Goal: Task Accomplishment & Management: Complete application form

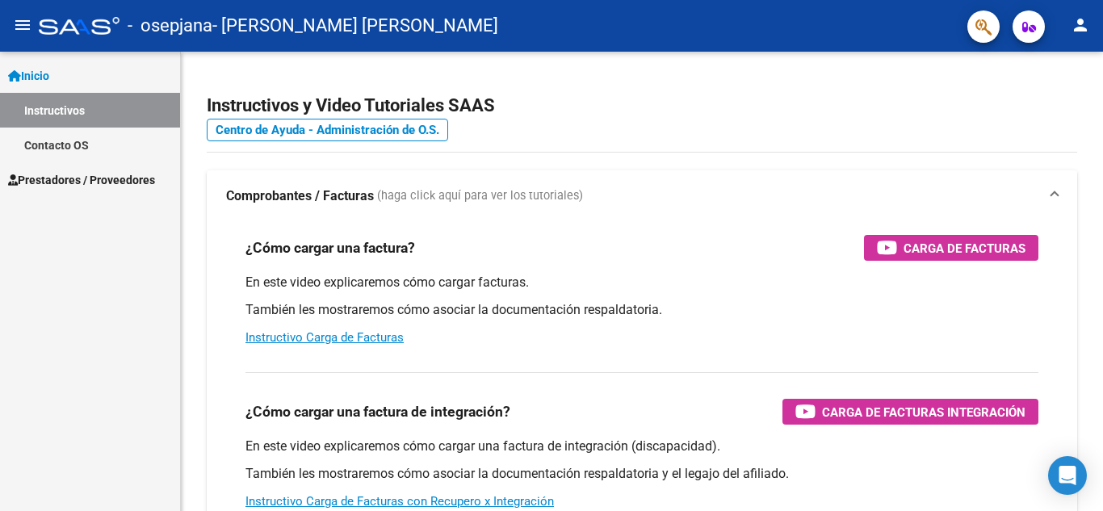
click at [72, 78] on link "Inicio" at bounding box center [90, 75] width 180 height 35
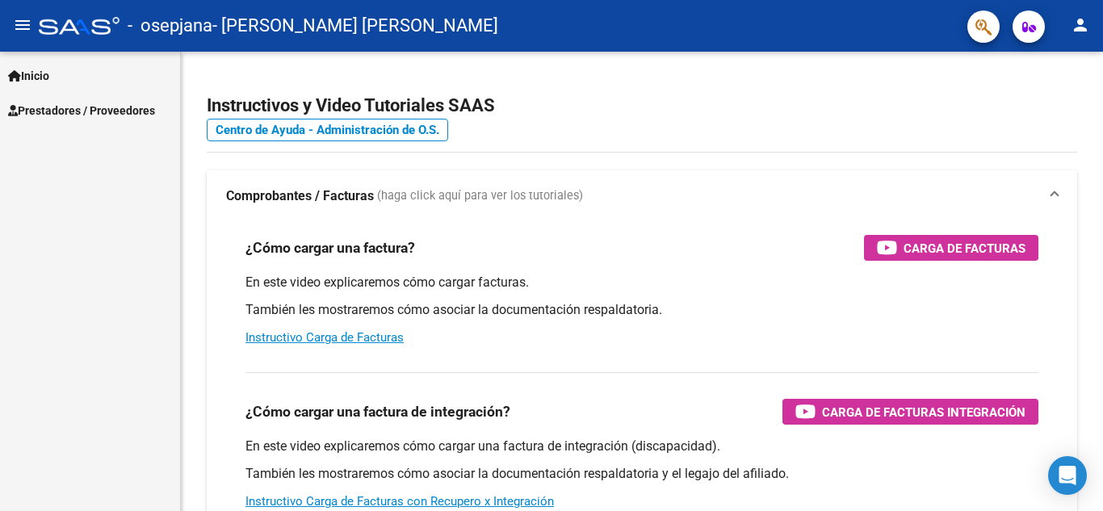
click at [75, 113] on span "Prestadores / Proveedores" at bounding box center [81, 111] width 147 height 18
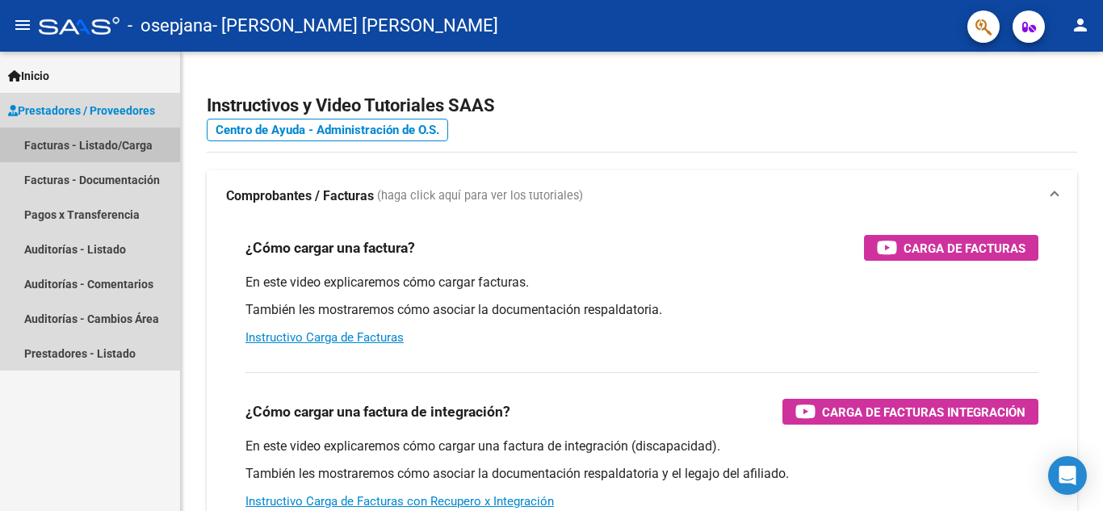
click at [71, 142] on link "Facturas - Listado/Carga" at bounding box center [90, 145] width 180 height 35
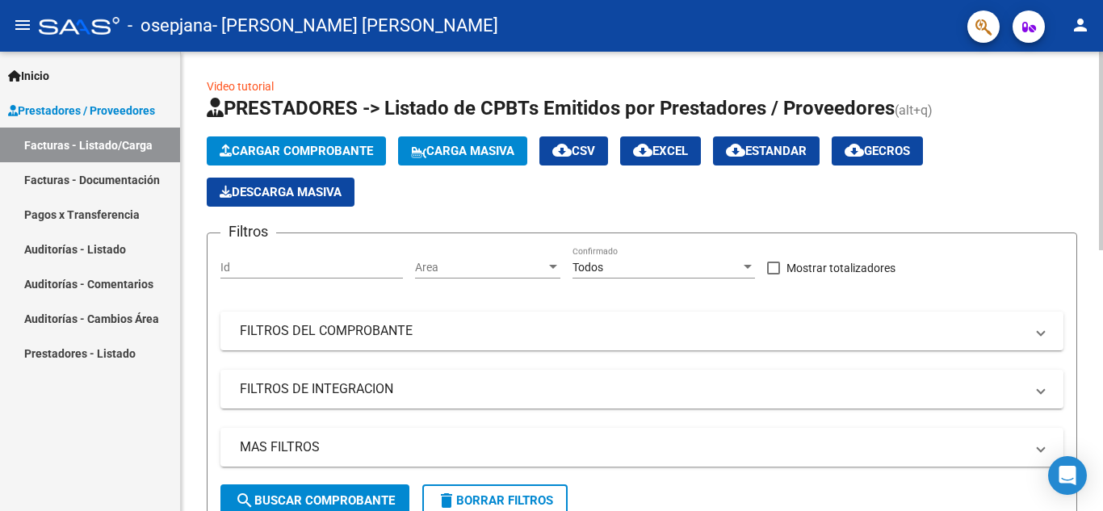
click at [257, 146] on span "Cargar Comprobante" at bounding box center [296, 151] width 153 height 15
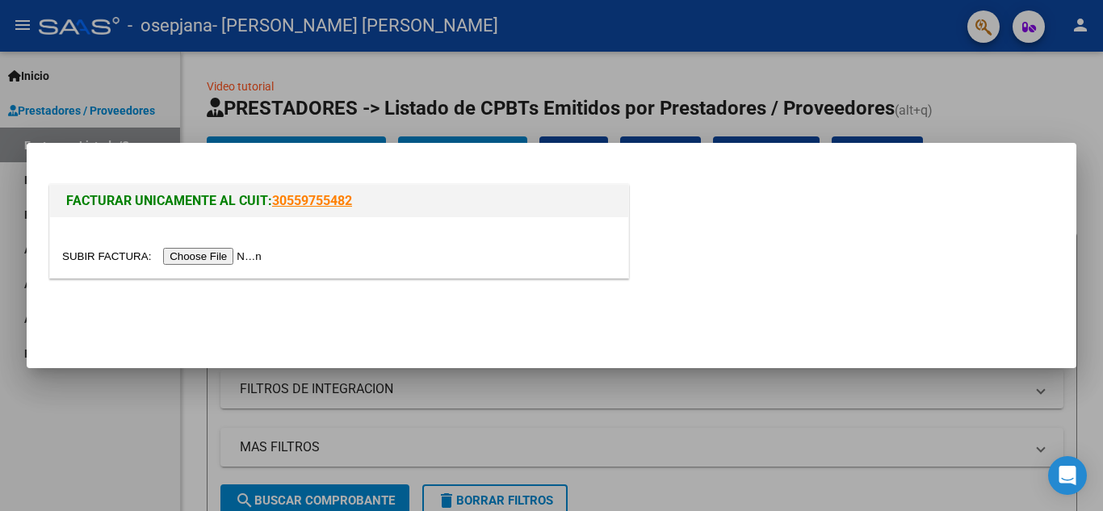
click at [239, 258] on input "file" at bounding box center [164, 256] width 204 height 17
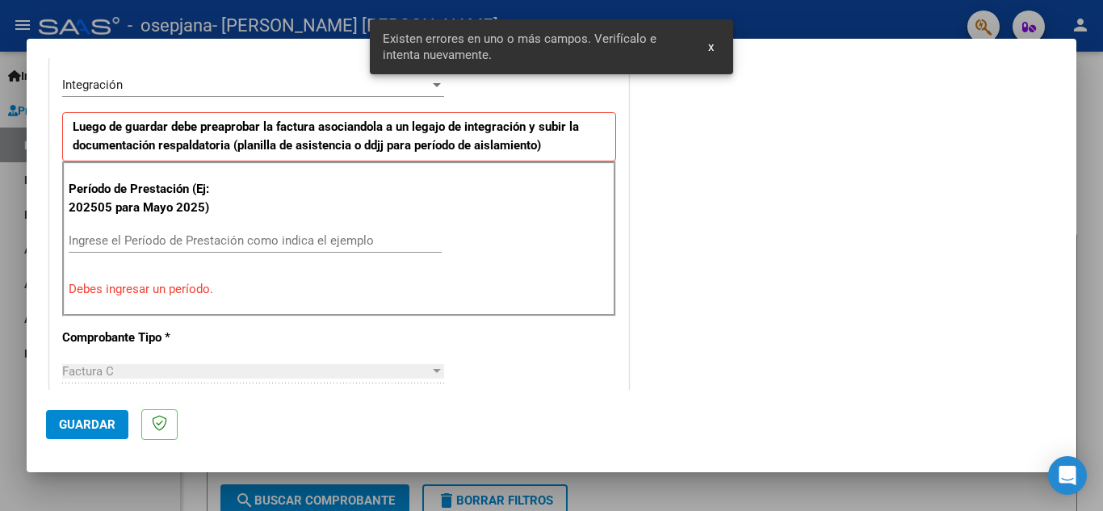
scroll to position [397, 0]
click at [156, 248] on div "Ingrese el Período de Prestación como indica el ejemplo" at bounding box center [255, 241] width 373 height 24
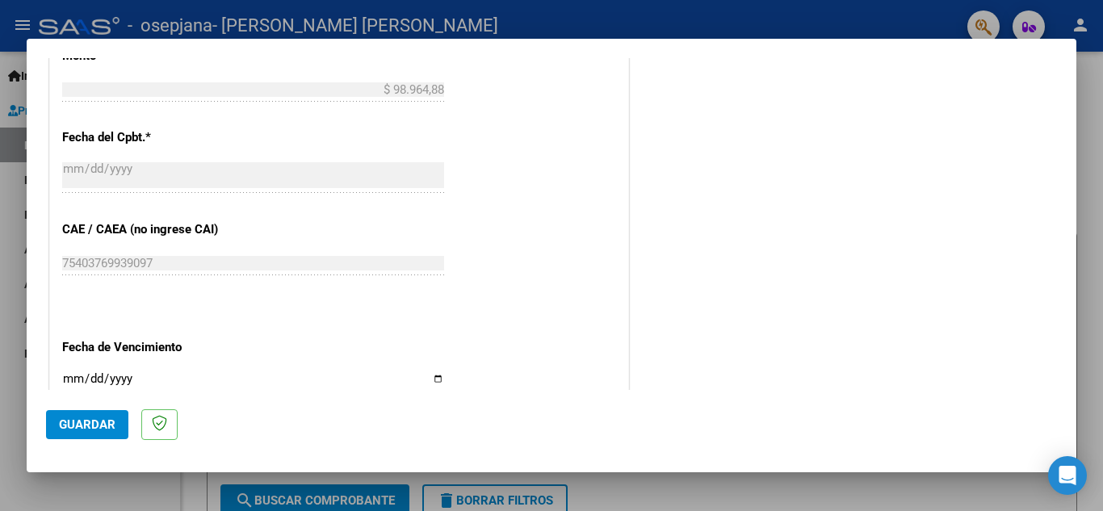
scroll to position [1043, 0]
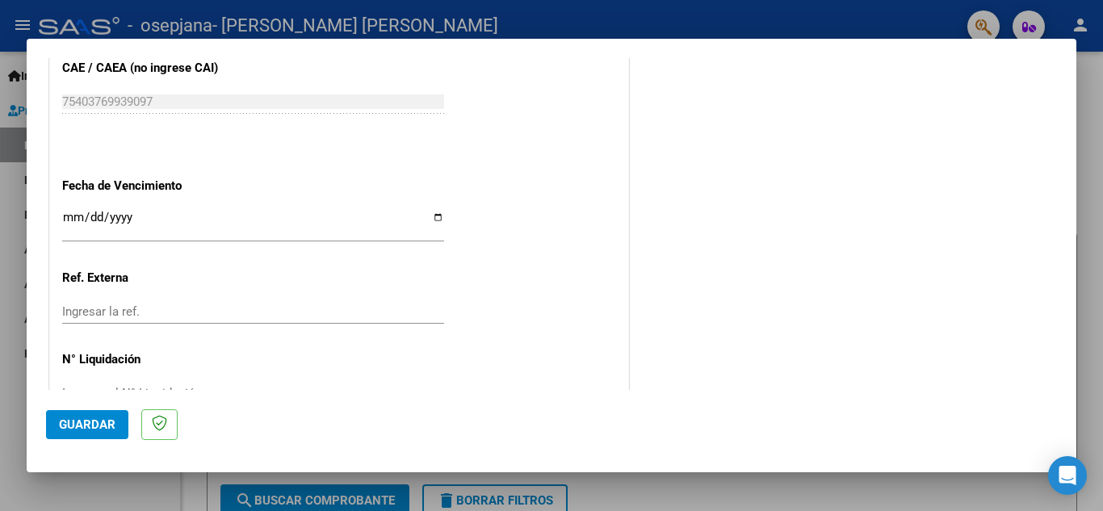
type input "202509"
click at [111, 421] on span "Guardar" at bounding box center [87, 425] width 57 height 15
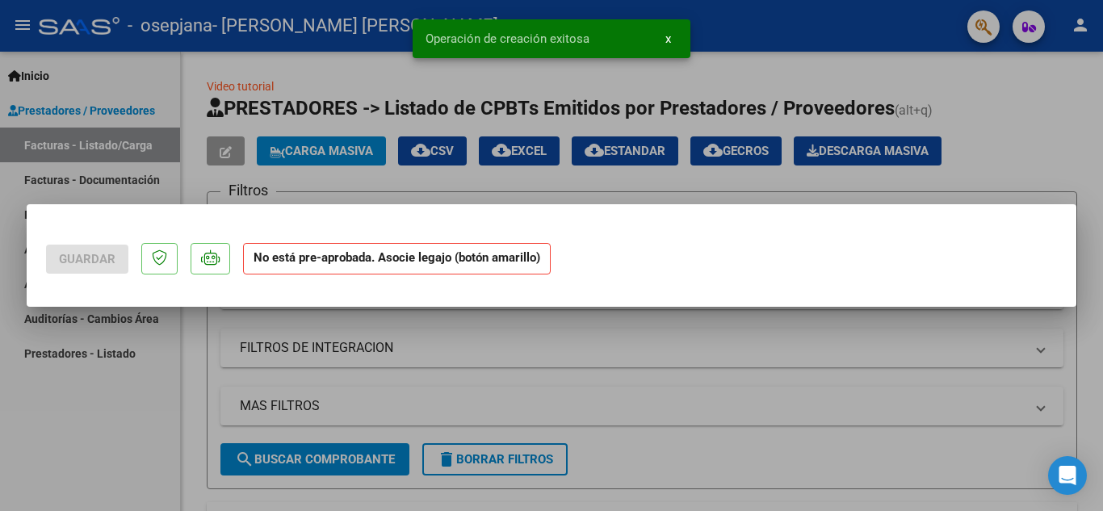
scroll to position [0, 0]
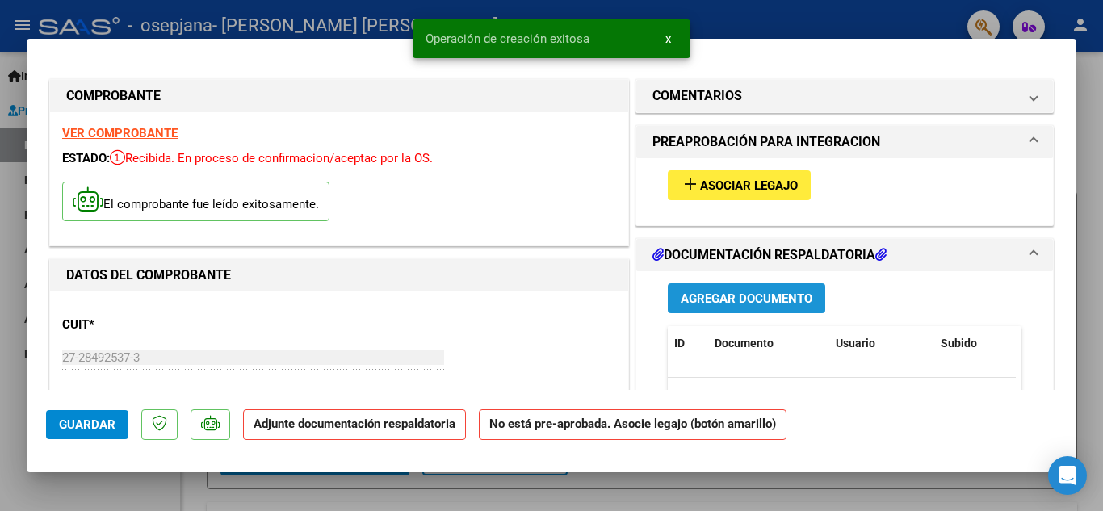
click at [706, 301] on span "Agregar Documento" at bounding box center [747, 299] width 132 height 15
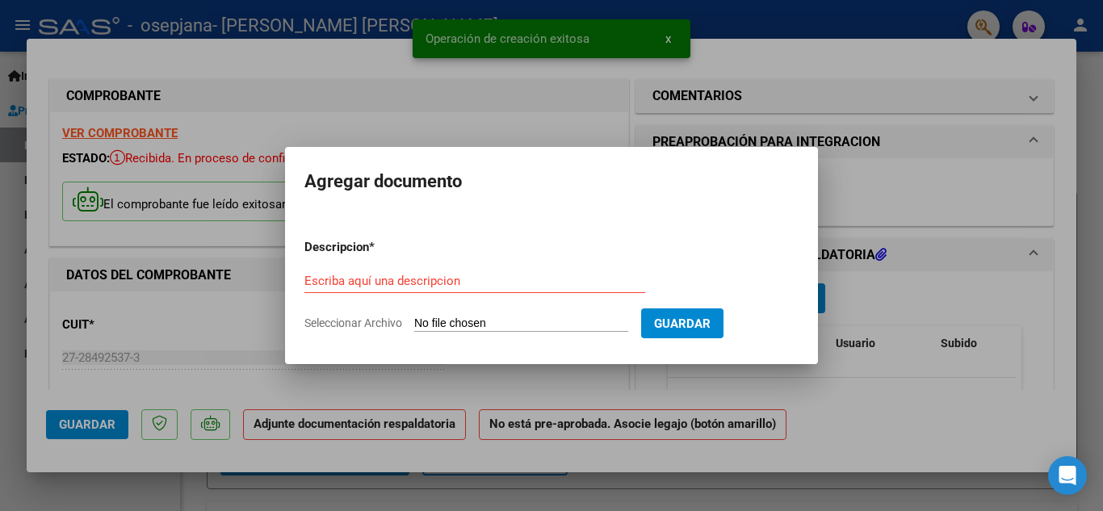
drag, startPoint x: 414, startPoint y: 289, endPoint x: 425, endPoint y: 286, distance: 11.0
click at [416, 289] on div "Escriba aquí una descripcion" at bounding box center [474, 281] width 341 height 24
click at [425, 285] on input "Escriba aquí una descripcion" at bounding box center [474, 281] width 341 height 15
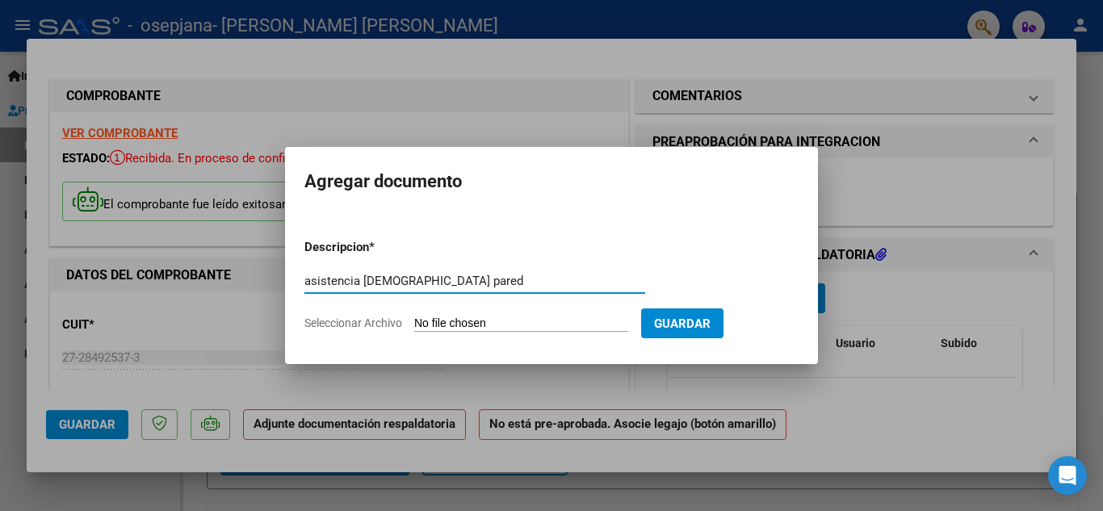
type input "asistencia [DEMOGRAPHIC_DATA] pared"
click at [446, 317] on input "Seleccionar Archivo" at bounding box center [521, 324] width 214 height 15
type input "C:\fakepath\asistencia [PERSON_NAME] sept.pdf"
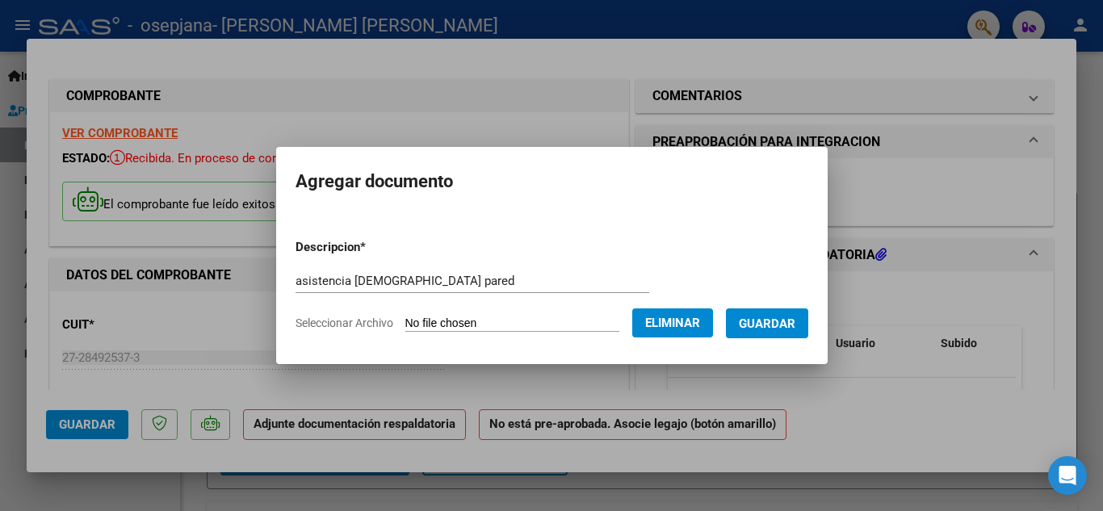
click at [766, 320] on span "Guardar" at bounding box center [767, 324] width 57 height 15
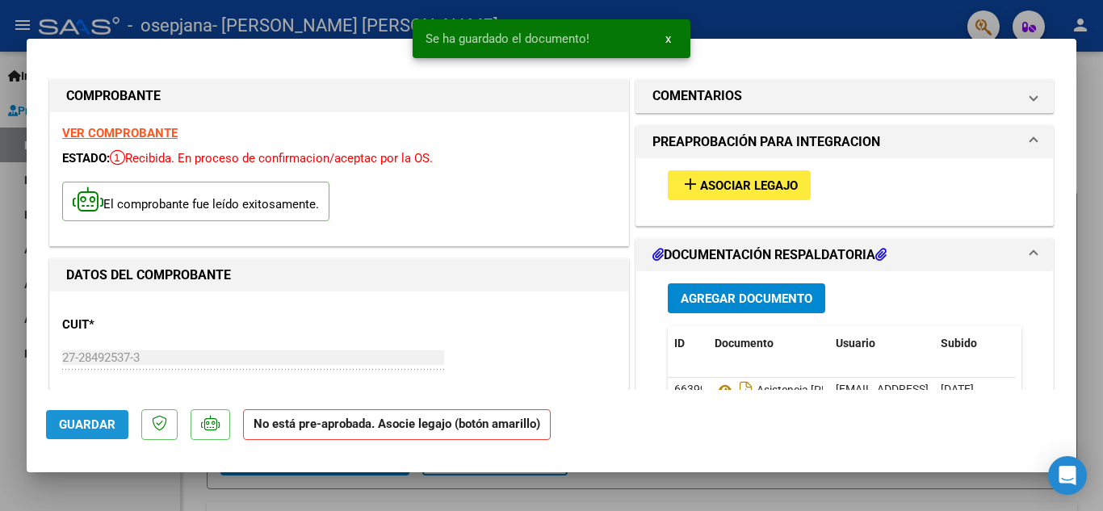
click at [99, 421] on span "Guardar" at bounding box center [87, 425] width 57 height 15
click at [6, 318] on div at bounding box center [551, 255] width 1103 height 511
type input "$ 0,00"
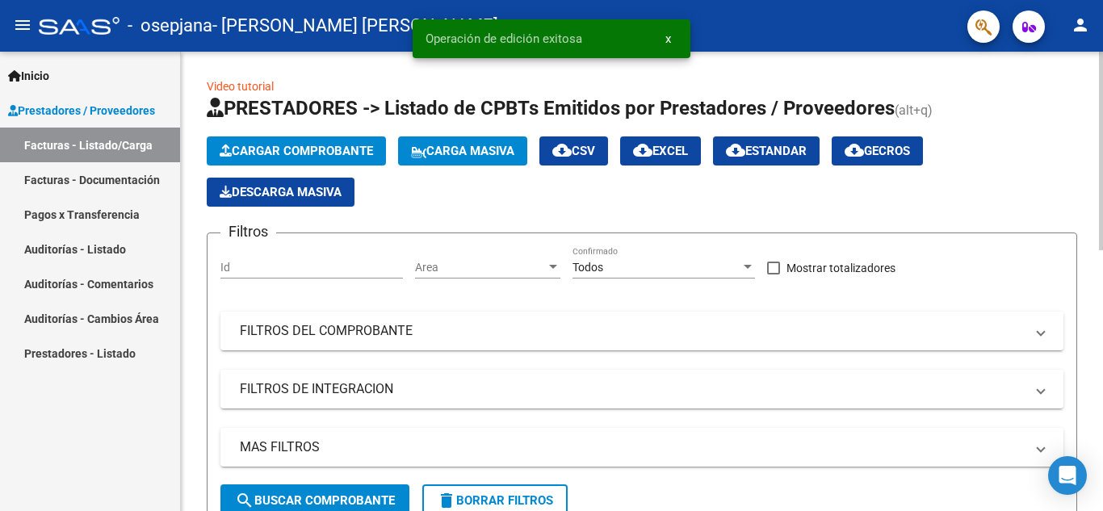
click at [277, 147] on span "Cargar Comprobante" at bounding box center [296, 151] width 153 height 15
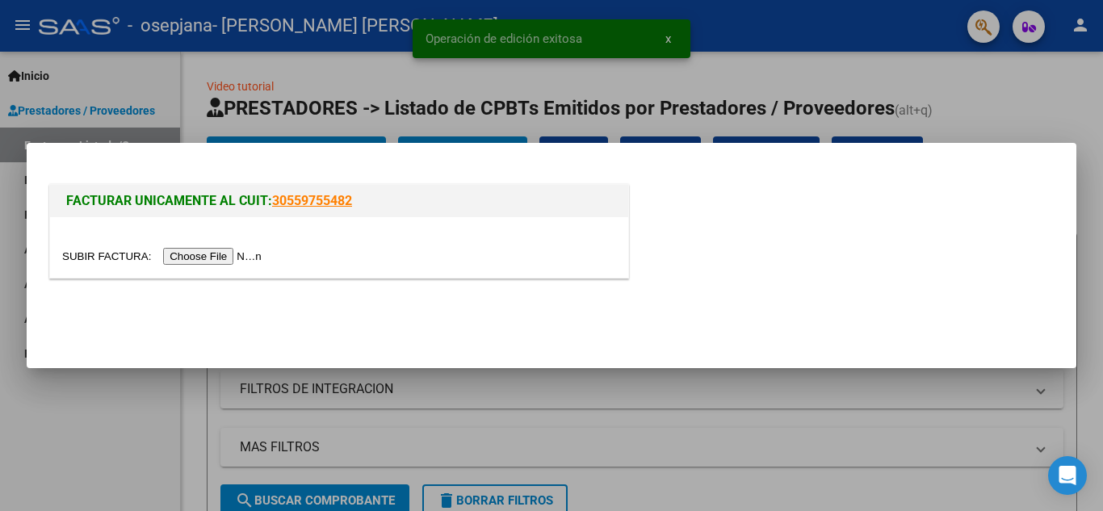
click at [241, 261] on input "file" at bounding box center [164, 256] width 204 height 17
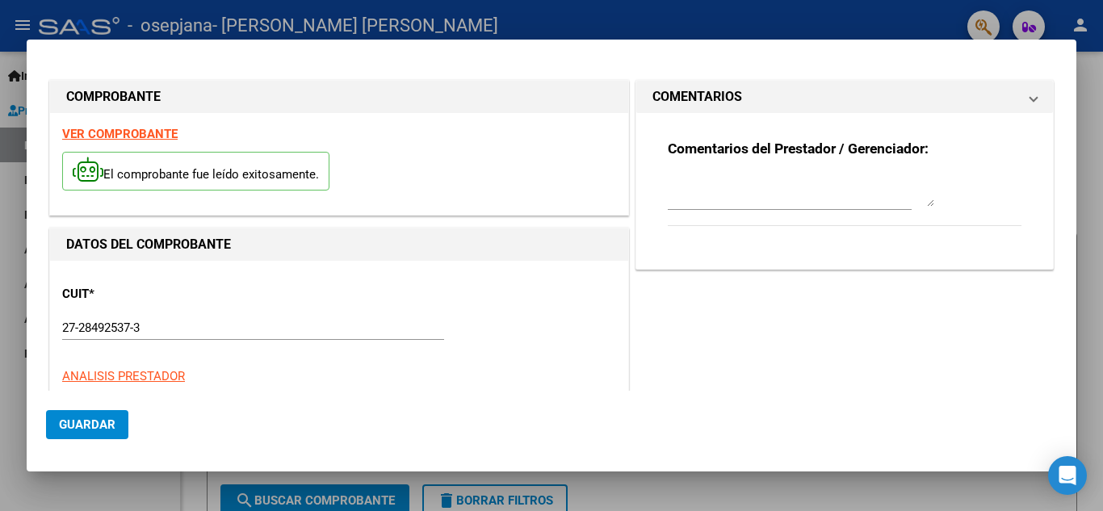
scroll to position [397, 0]
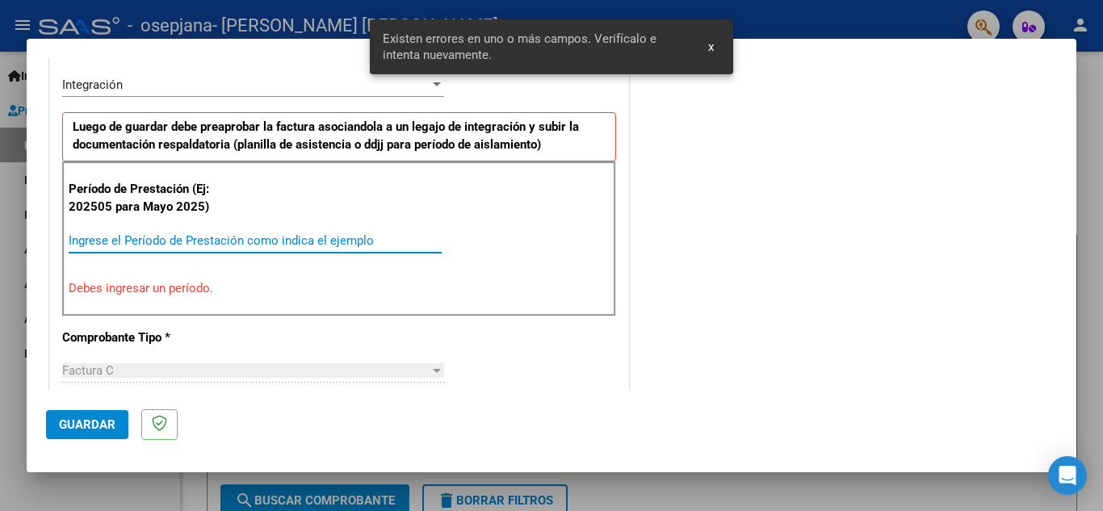
click at [149, 242] on input "Ingrese el Período de Prestación como indica el ejemplo" at bounding box center [255, 240] width 373 height 15
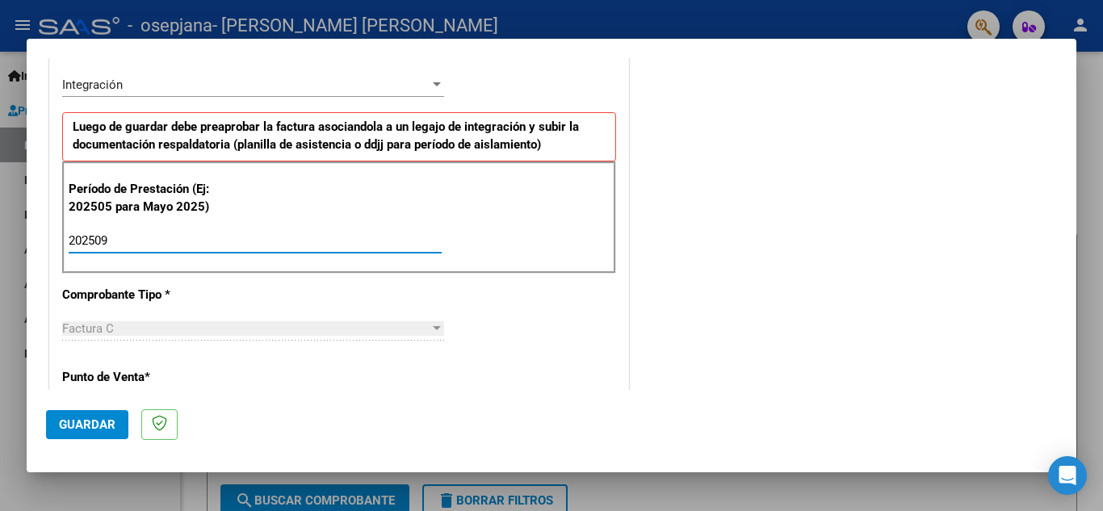
type input "202509"
click at [81, 425] on span "Guardar" at bounding box center [87, 425] width 57 height 15
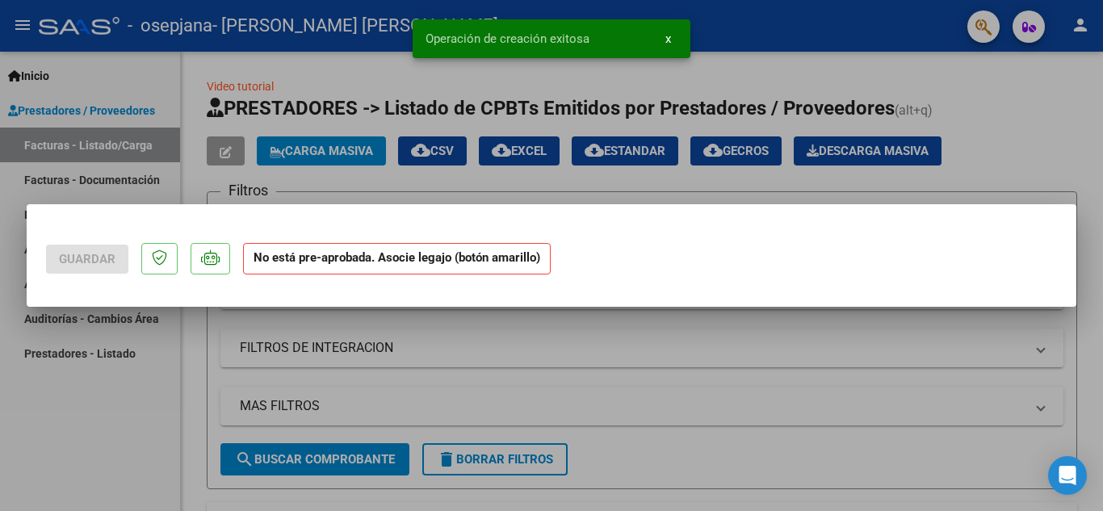
scroll to position [0, 0]
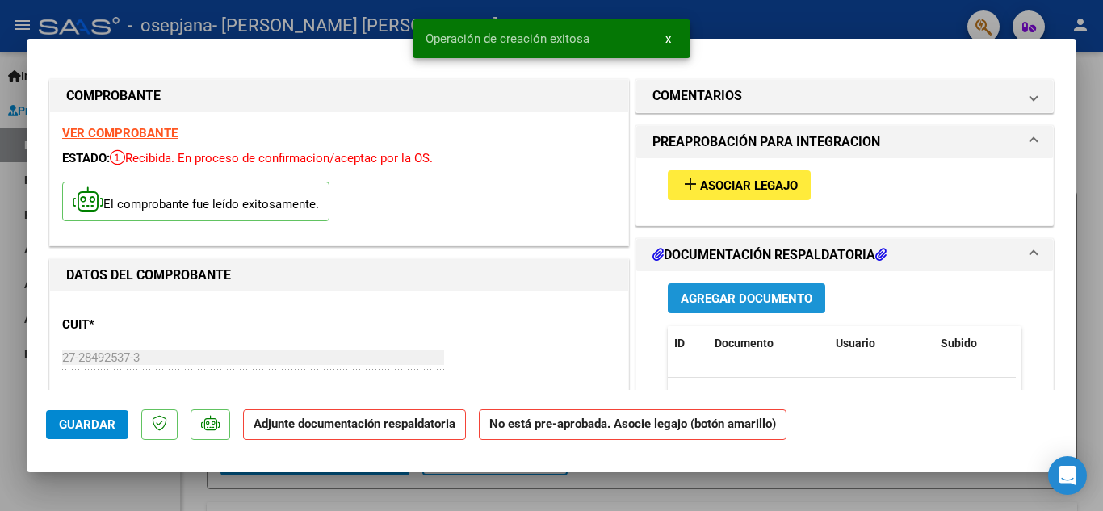
click at [695, 293] on span "Agregar Documento" at bounding box center [747, 299] width 132 height 15
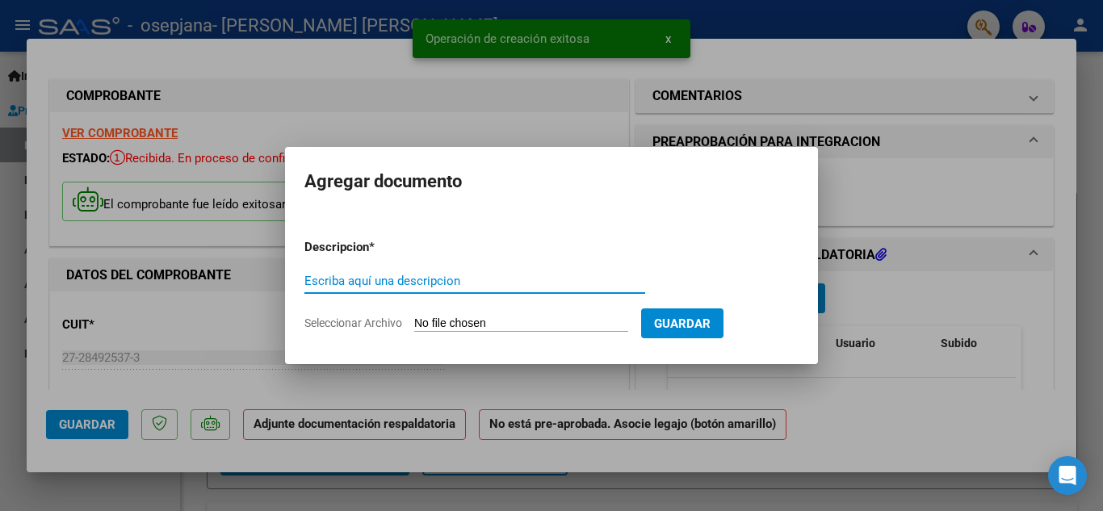
click at [398, 275] on input "Escriba aquí una descripcion" at bounding box center [474, 281] width 341 height 15
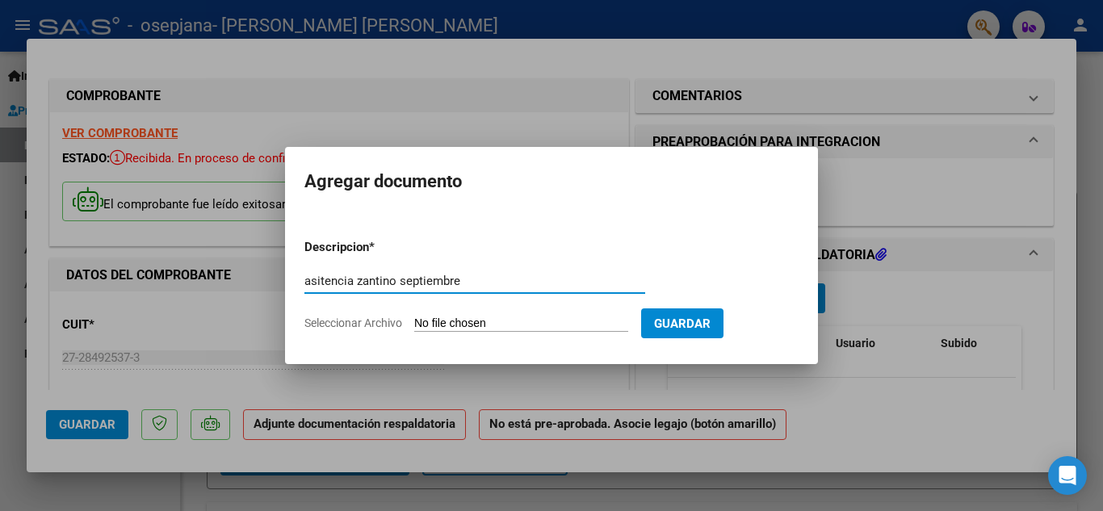
type input "asitencia zantino septiembre"
click at [467, 317] on input "Seleccionar Archivo" at bounding box center [521, 324] width 214 height 15
type input "C:\fakepath\asistencia [PERSON_NAME] septiembre (1).pdf"
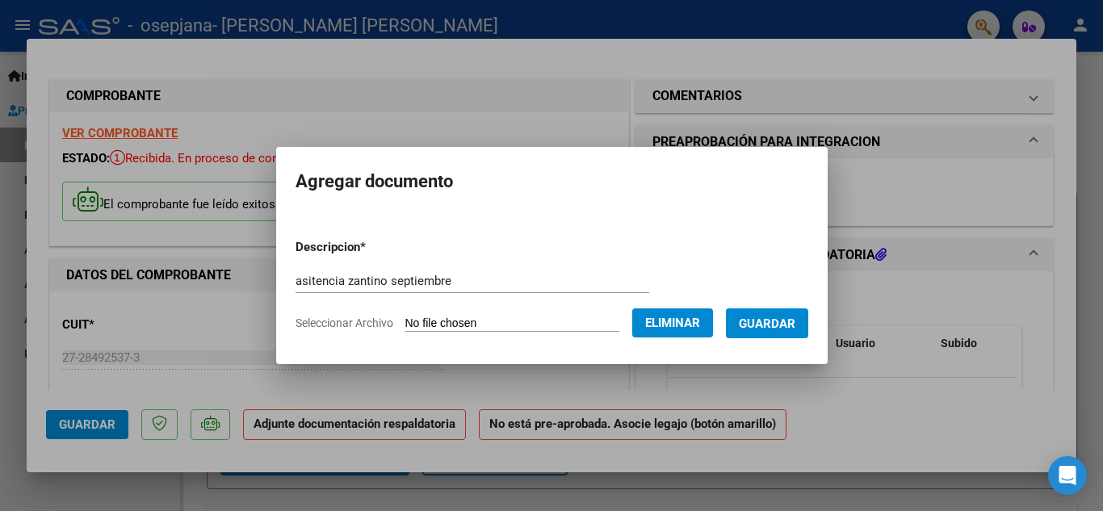
click at [769, 328] on span "Guardar" at bounding box center [767, 324] width 57 height 15
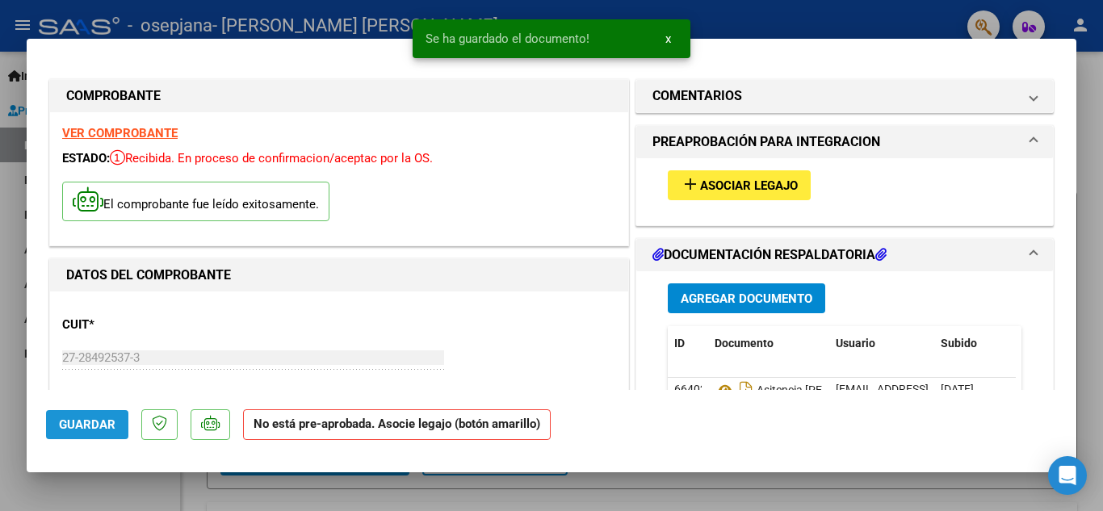
click at [110, 423] on span "Guardar" at bounding box center [87, 425] width 57 height 15
